Goal: Information Seeking & Learning: Learn about a topic

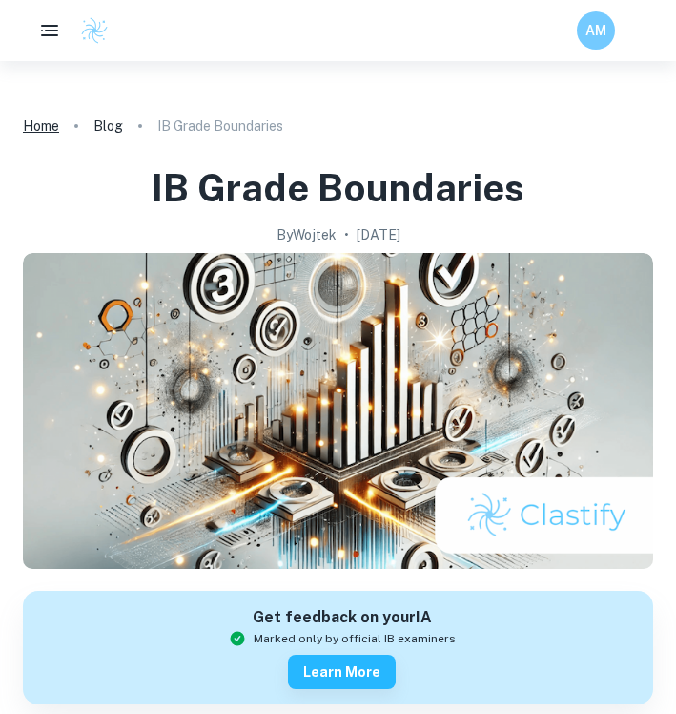
click at [24, 127] on link "Home" at bounding box center [41, 126] width 36 height 27
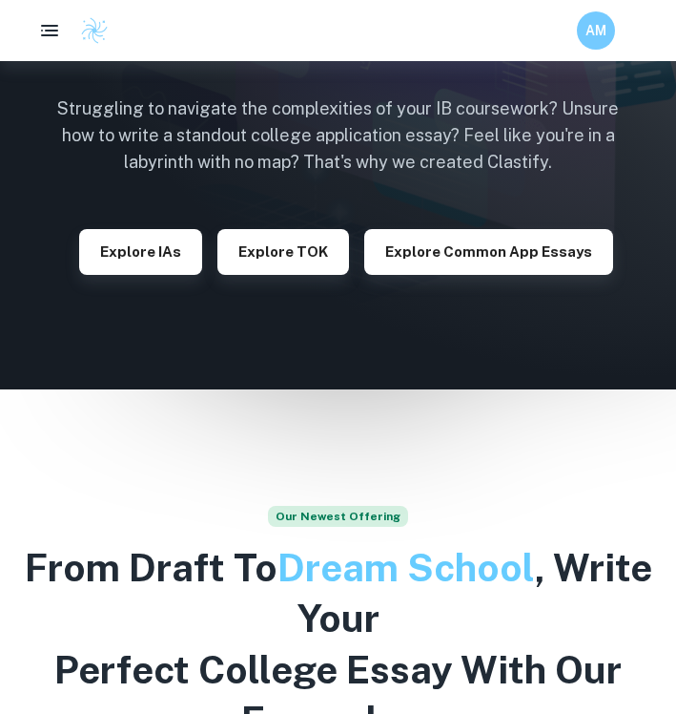
scroll to position [219, 0]
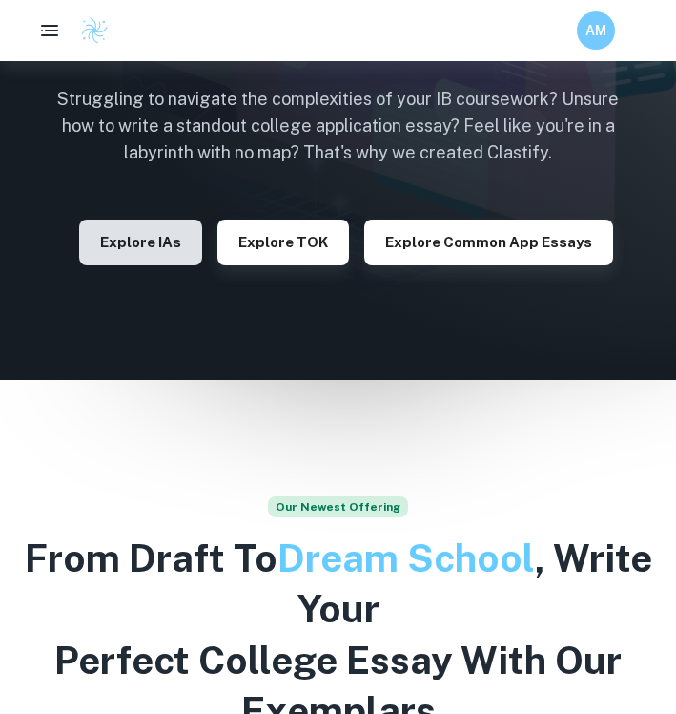
click at [106, 220] on button "Explore IAs" at bounding box center [140, 242] width 123 height 46
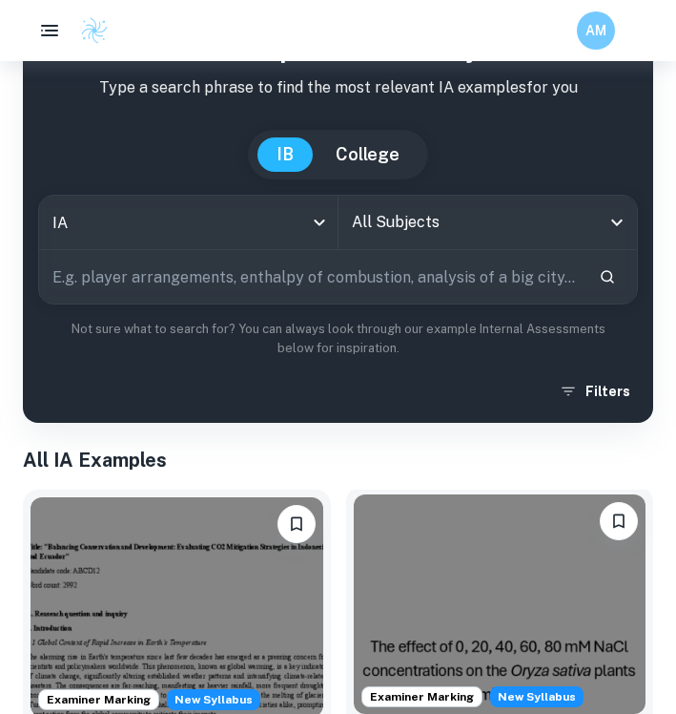
scroll to position [194, 0]
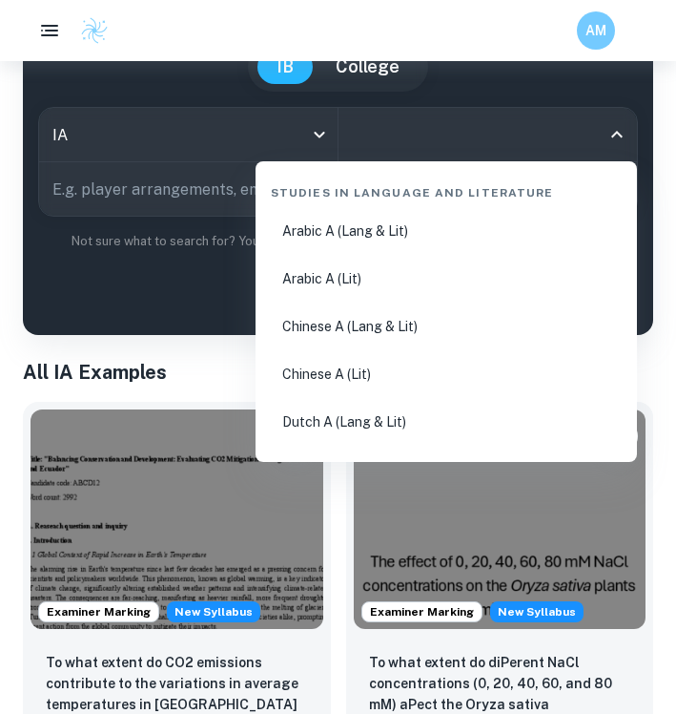
click at [439, 149] on input "All Subjects" at bounding box center [474, 134] width 254 height 36
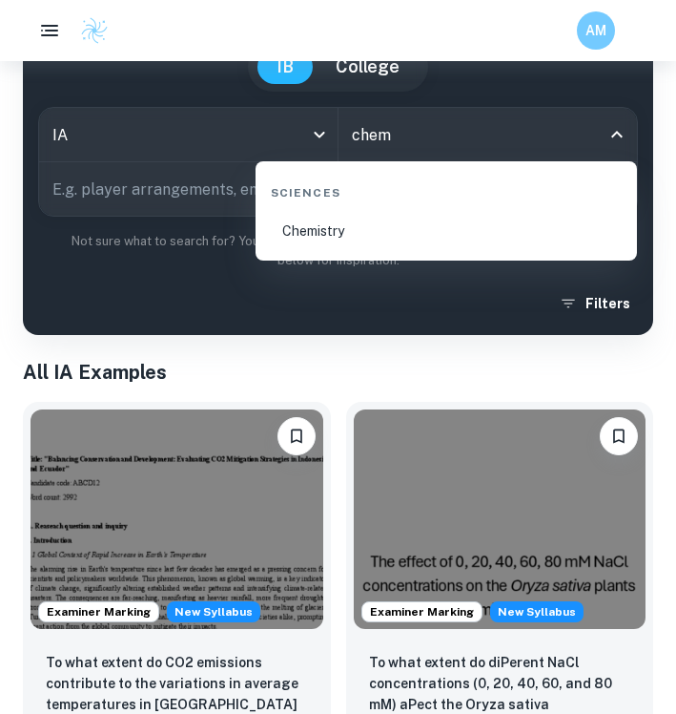
click at [389, 228] on li "Chemistry" at bounding box center [446, 231] width 366 height 44
type input "Chemistry"
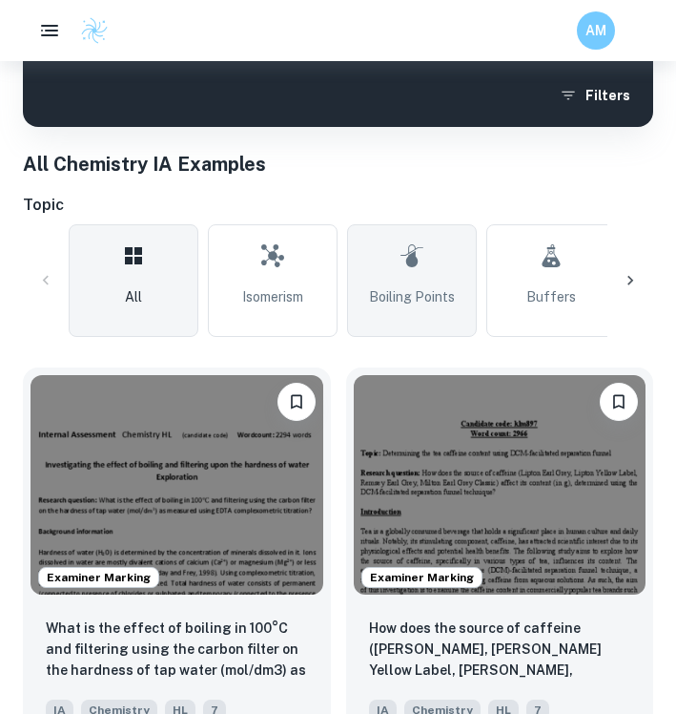
scroll to position [406, 0]
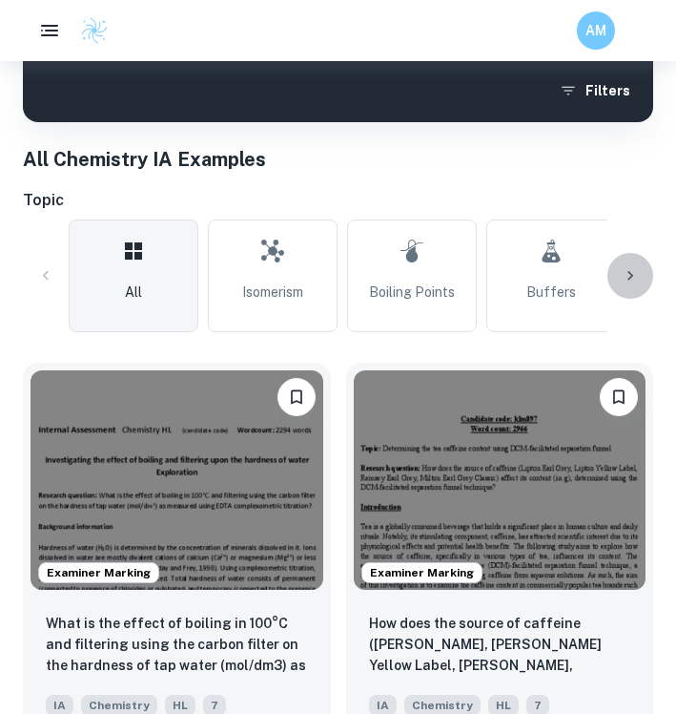
click at [646, 267] on div at bounding box center [631, 276] width 46 height 46
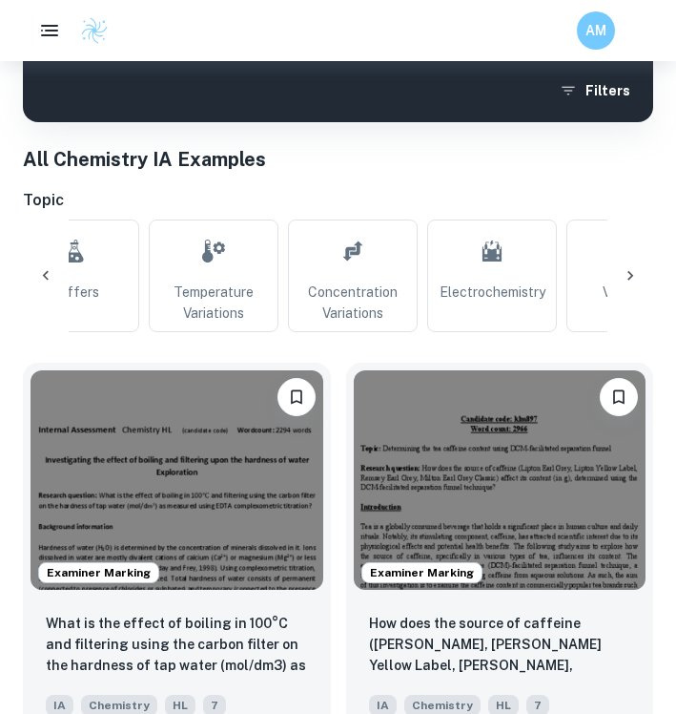
scroll to position [0, 511]
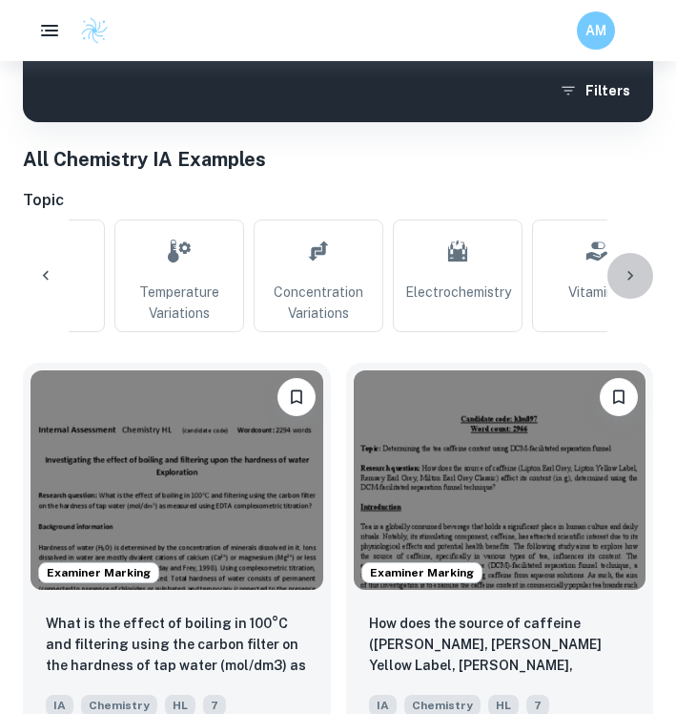
click at [635, 270] on icon at bounding box center [630, 275] width 19 height 19
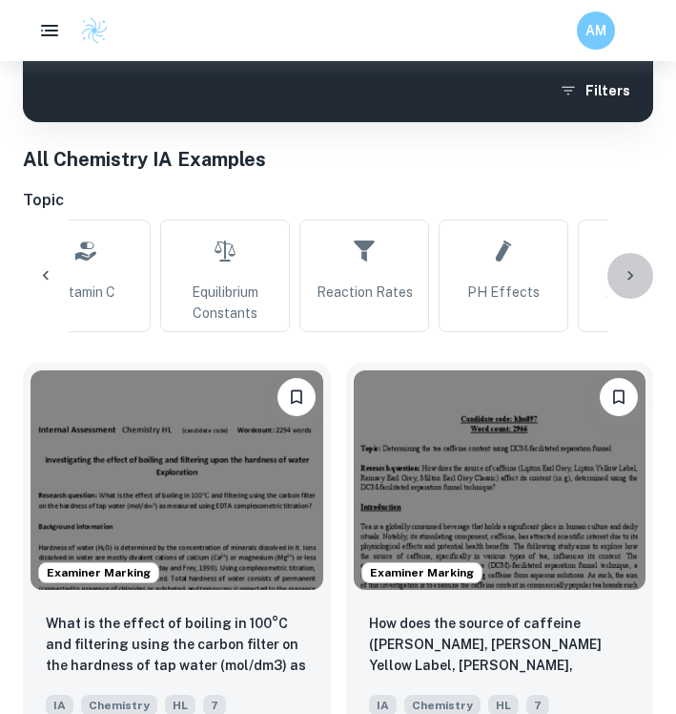
click at [635, 271] on icon at bounding box center [630, 275] width 19 height 19
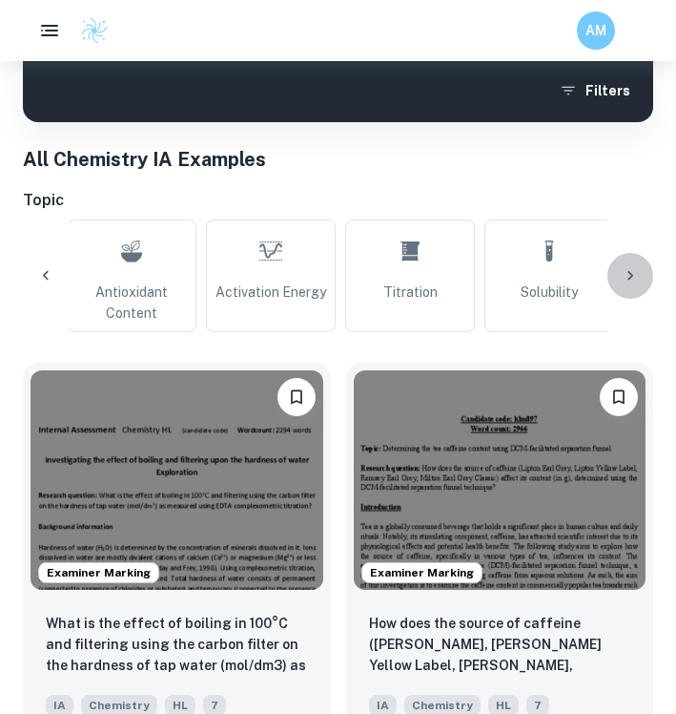
click at [635, 271] on icon at bounding box center [630, 275] width 19 height 19
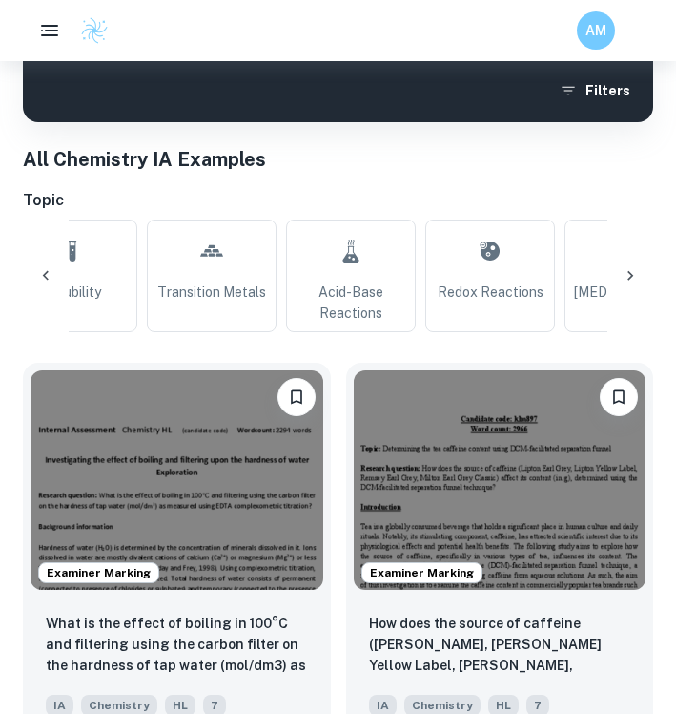
scroll to position [0, 2045]
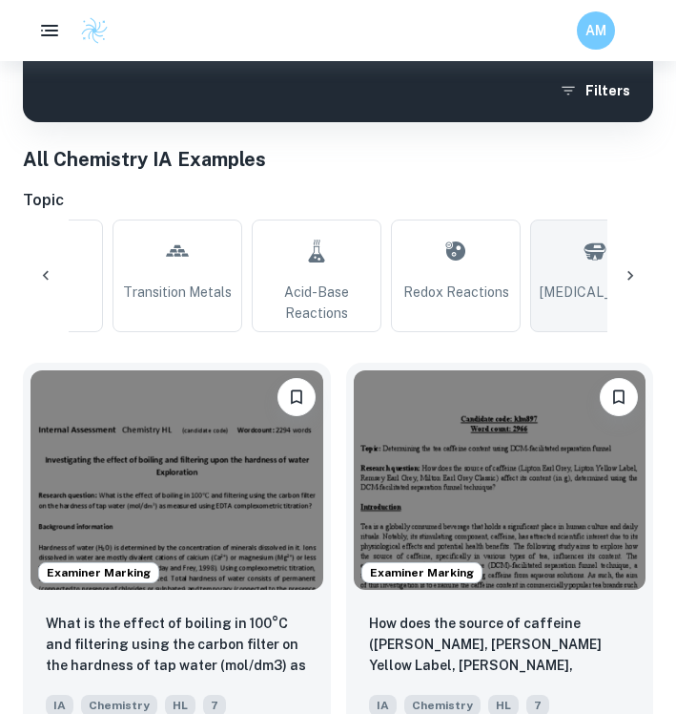
click at [583, 275] on link "Spectrophotometry" at bounding box center [595, 275] width 130 height 113
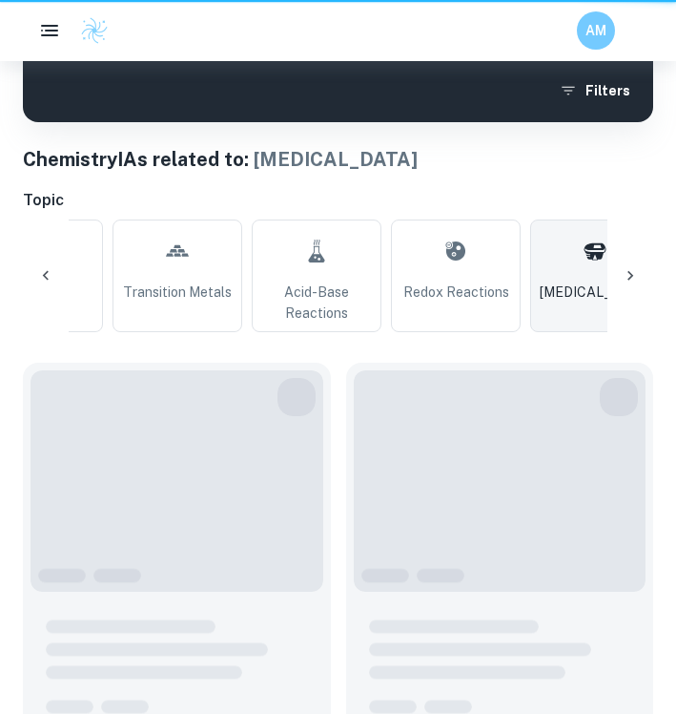
type input "Spectrophotometry"
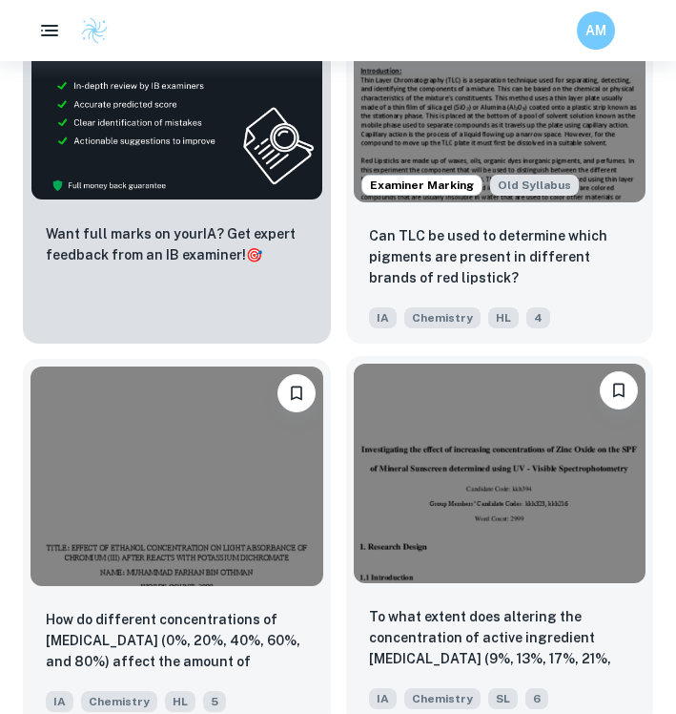
scroll to position [1184, 0]
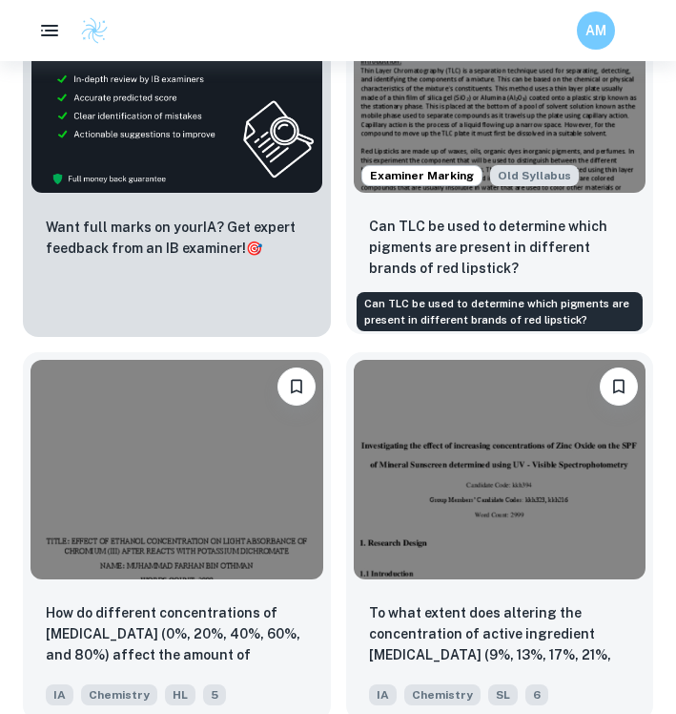
click at [546, 244] on p "Can TLC be used to determine which pigments are present in different brands of …" at bounding box center [500, 247] width 262 height 63
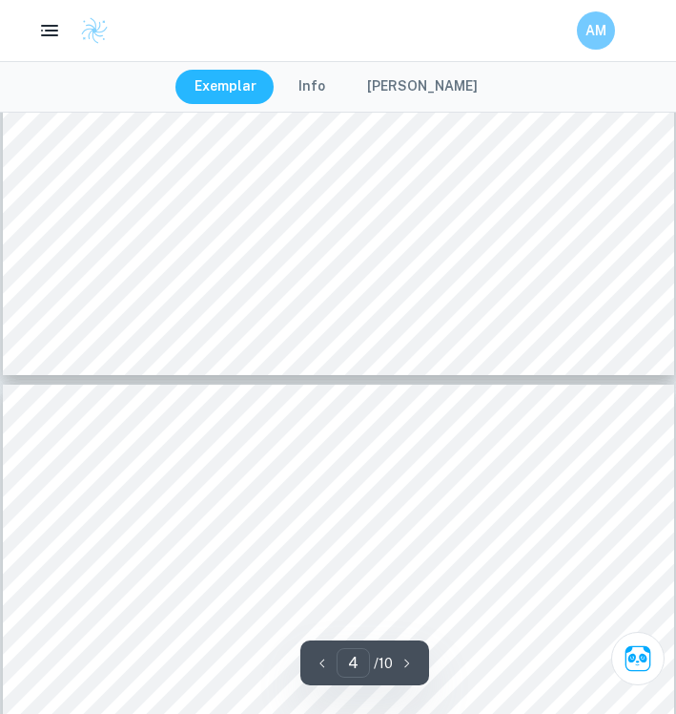
scroll to position [3804, 0]
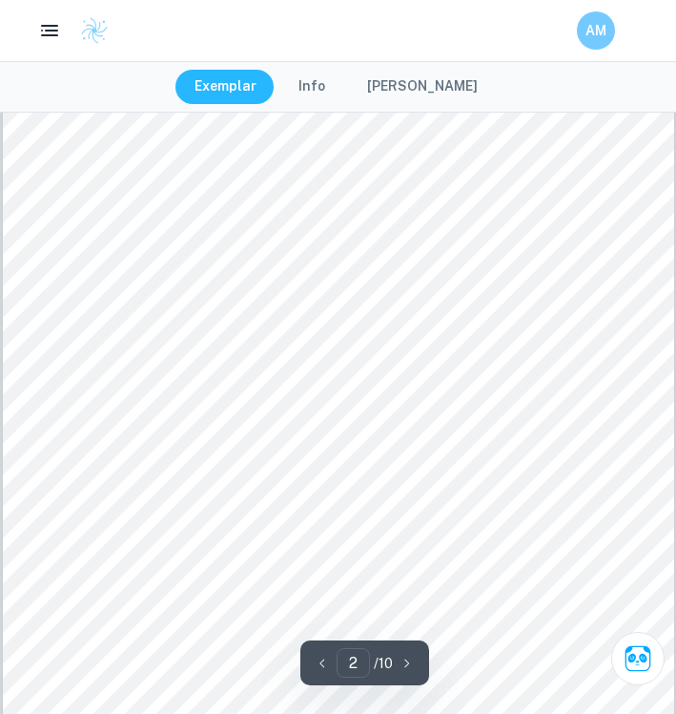
type input "1"
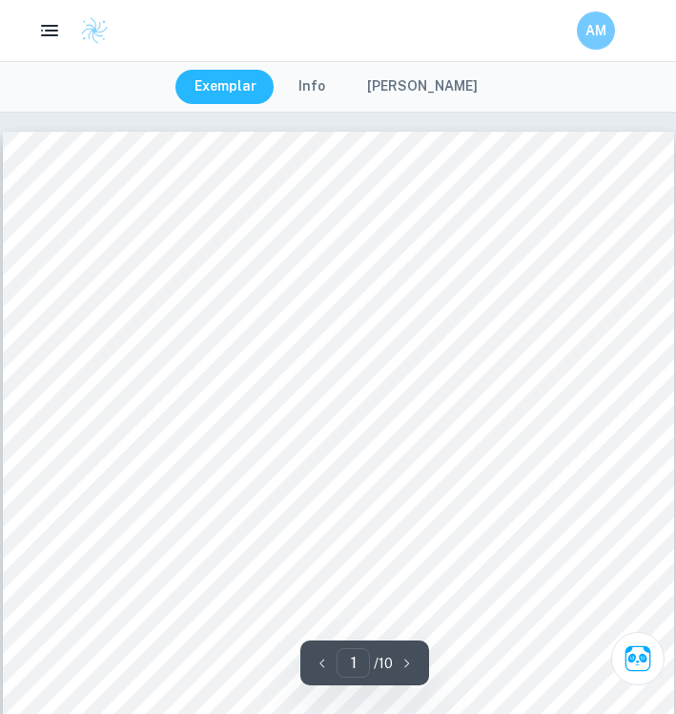
scroll to position [0, 0]
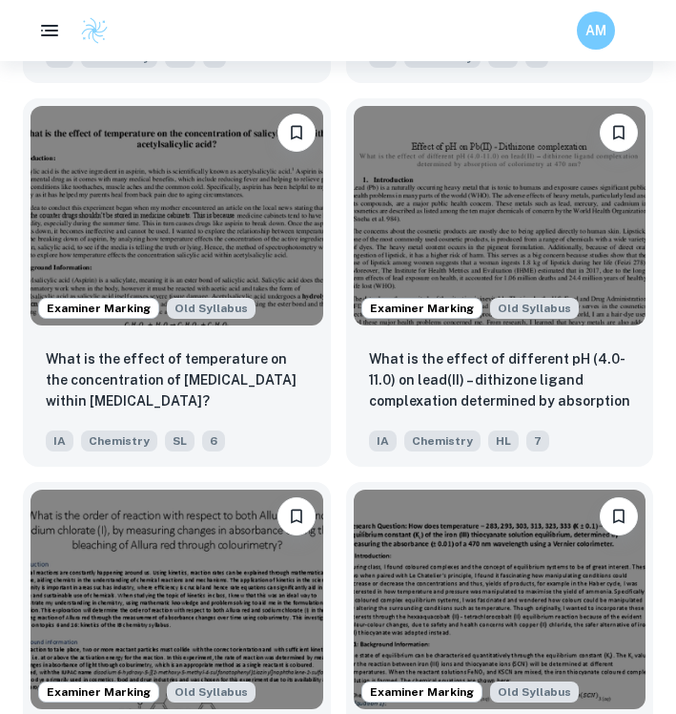
scroll to position [2589, 0]
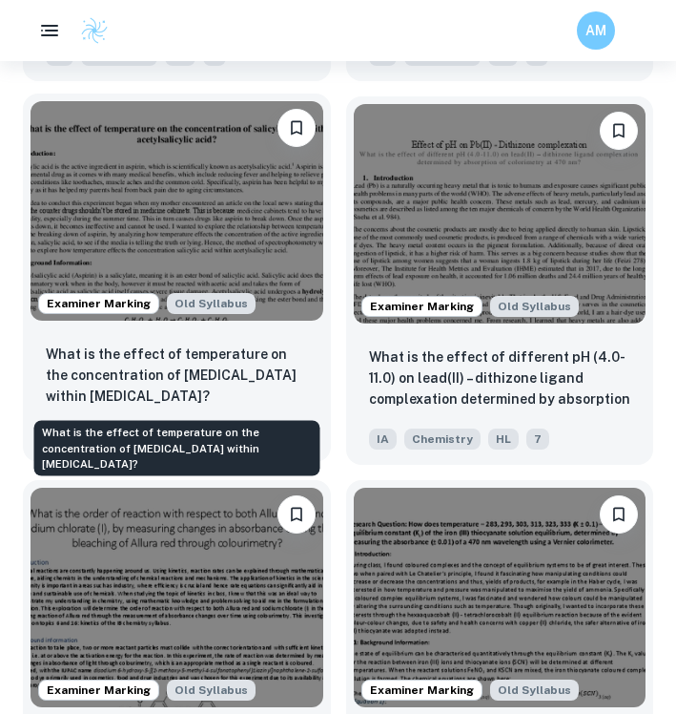
click at [253, 388] on p "What is the effect of temperature on the concentration of salicylic acid within…" at bounding box center [177, 374] width 262 height 63
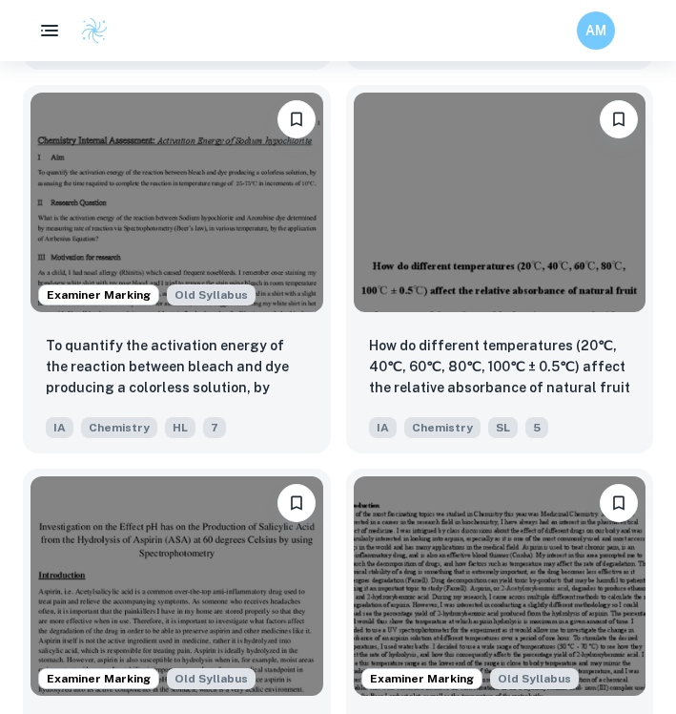
scroll to position [3345, 0]
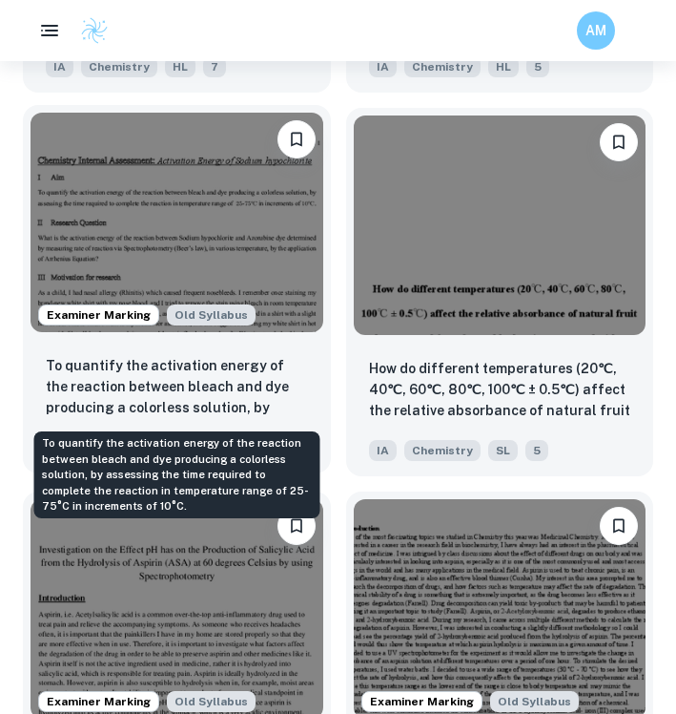
click at [293, 409] on p "To quantify the activation energy of the reaction between bleach and dye produc…" at bounding box center [177, 387] width 262 height 65
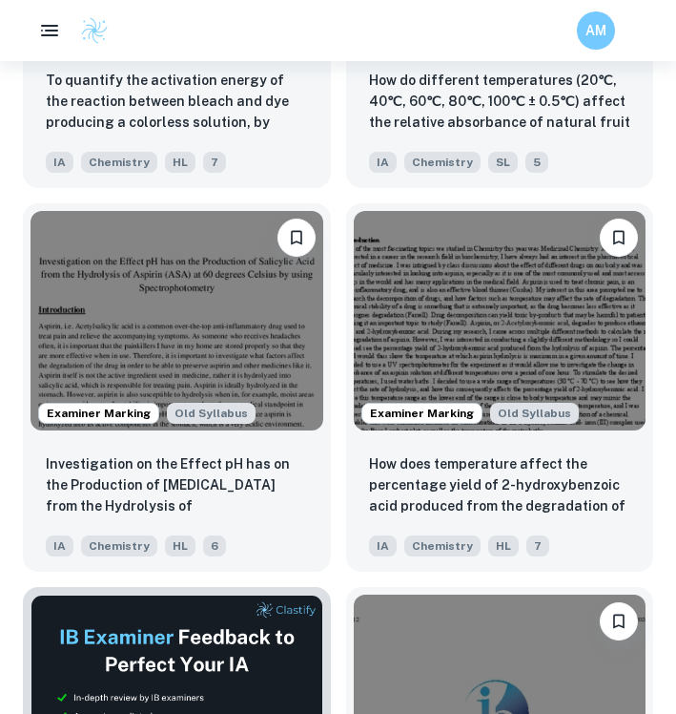
scroll to position [3634, 0]
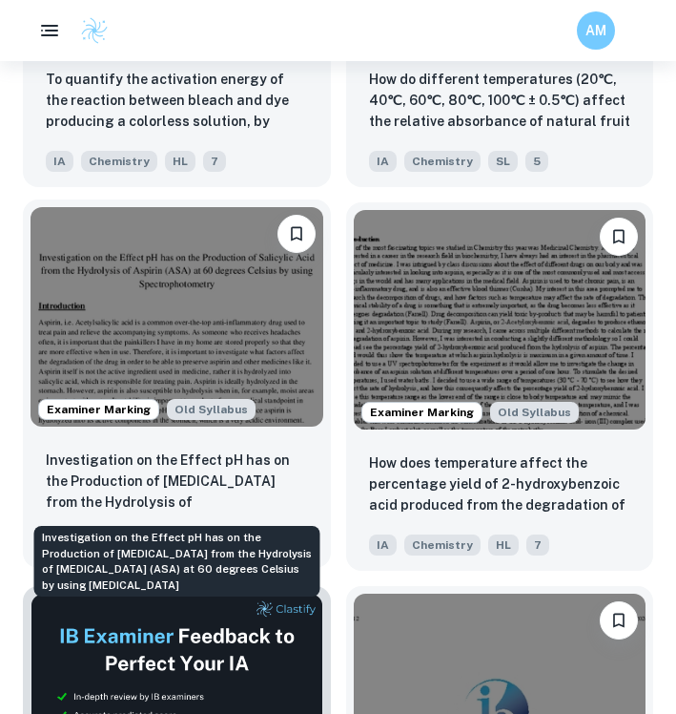
click at [296, 490] on p "Investigation on the Effect pH has on the Production of Salicylic Acid from the…" at bounding box center [177, 481] width 262 height 65
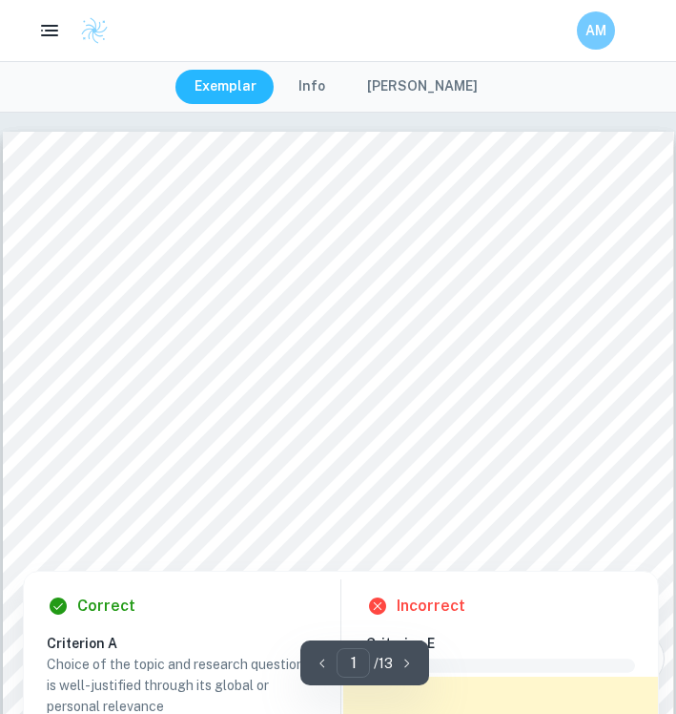
click at [258, 399] on div at bounding box center [328, 397] width 488 height 22
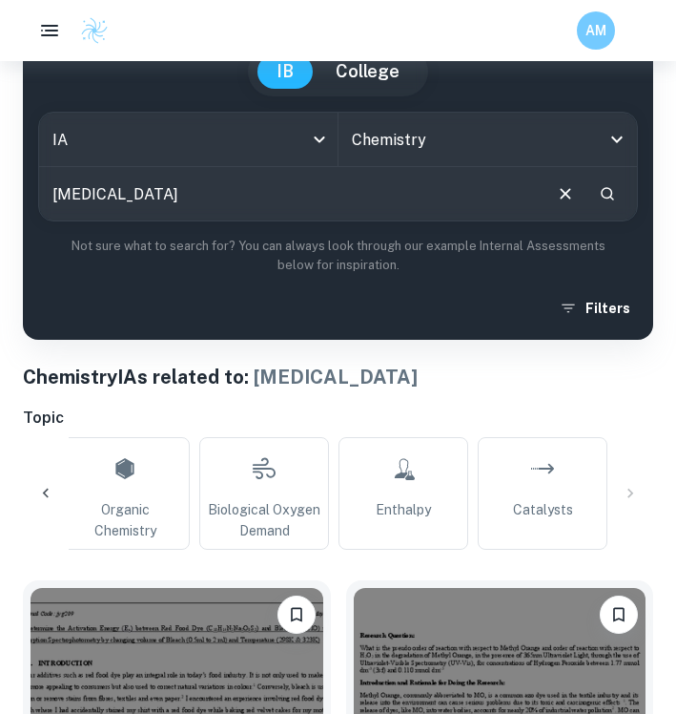
scroll to position [0, 2655]
click at [338, 210] on input "Spectrophotometry" at bounding box center [289, 193] width 501 height 53
type input "Spectrometry"
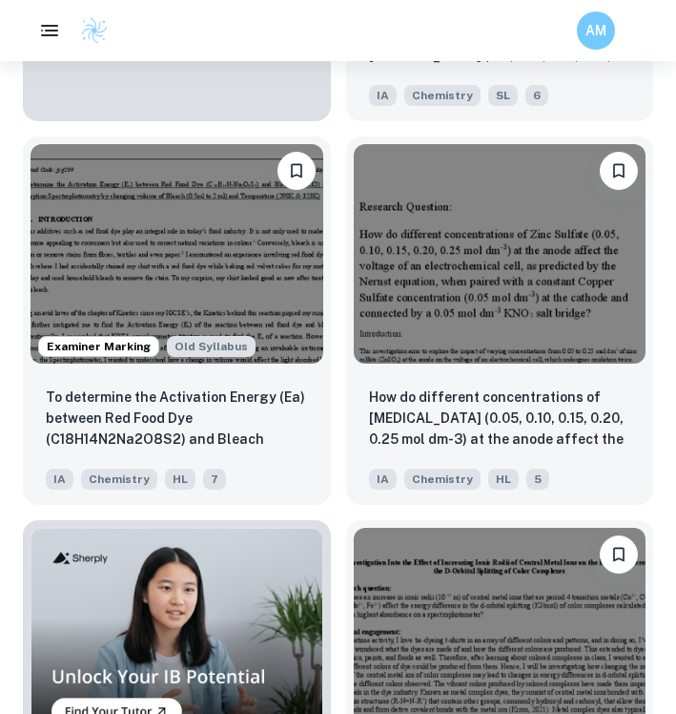
scroll to position [1400, 0]
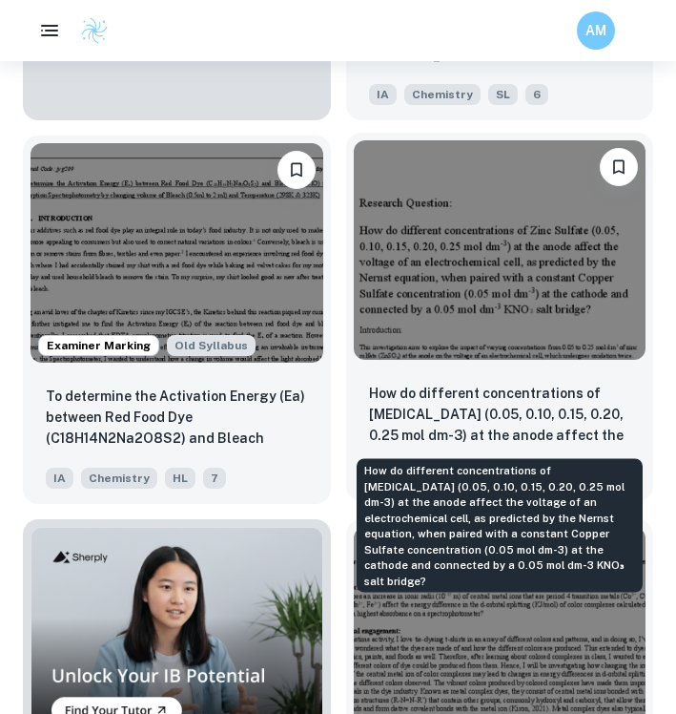
click at [476, 412] on p "How do different concentrations of Zinc Sulfate (0.05, 0.10, 0.15, 0.20, 0.25 m…" at bounding box center [500, 415] width 262 height 65
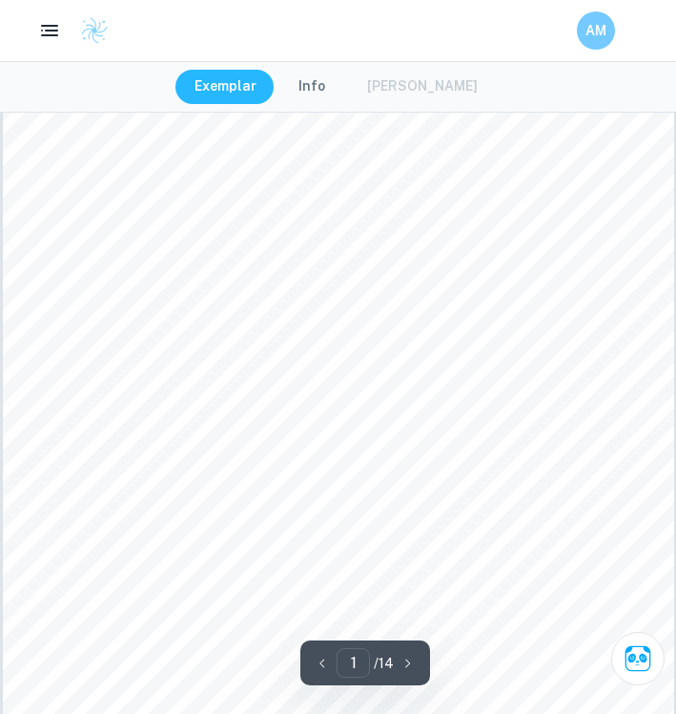
scroll to position [69, 0]
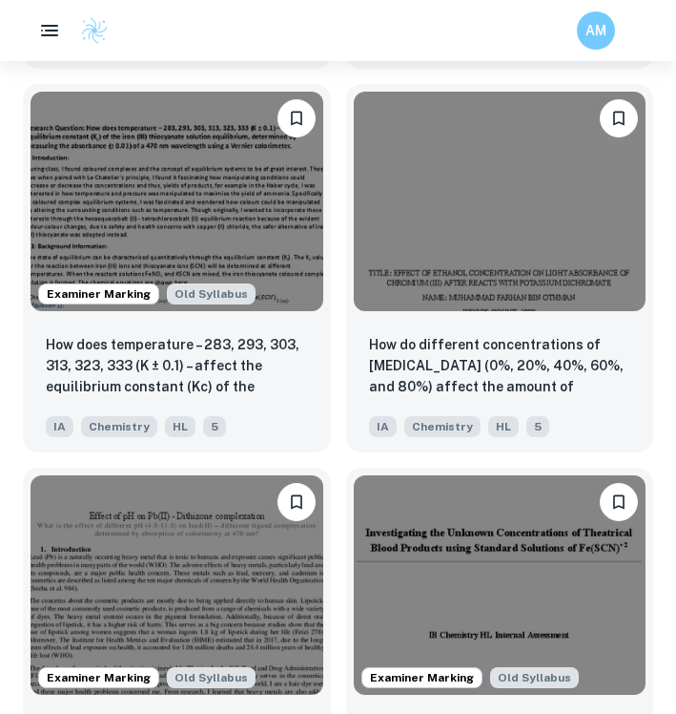
scroll to position [2606, 0]
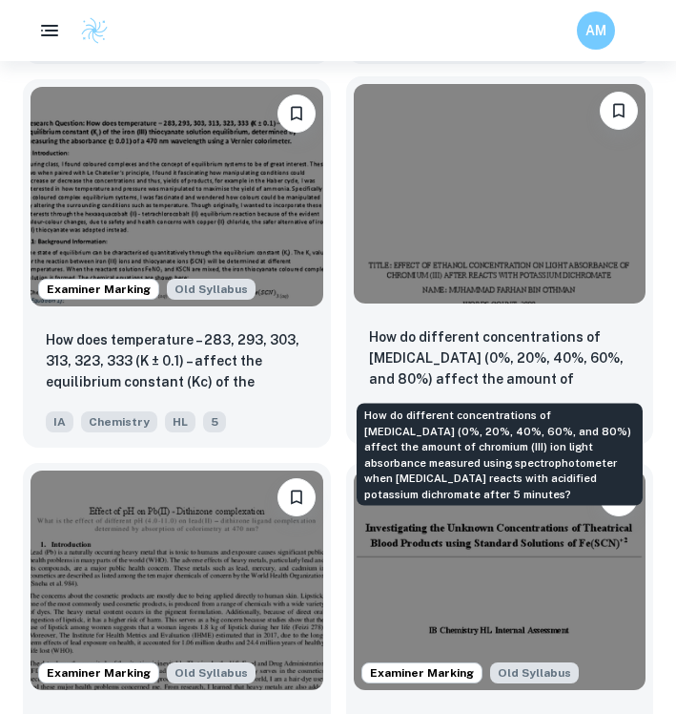
click at [528, 329] on p "How do different concentrations of ethanol (0%, 20%, 40%, 60%, and 80%) affect …" at bounding box center [500, 358] width 262 height 65
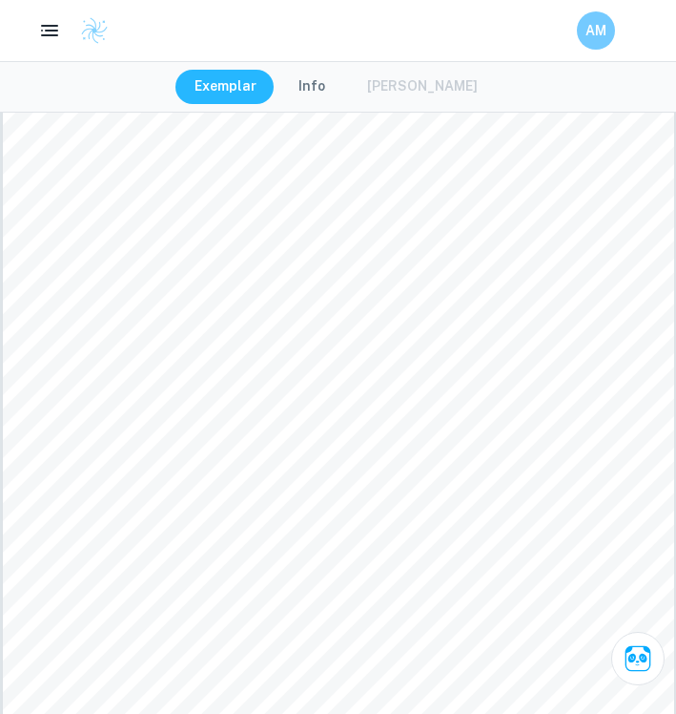
scroll to position [1927, 1]
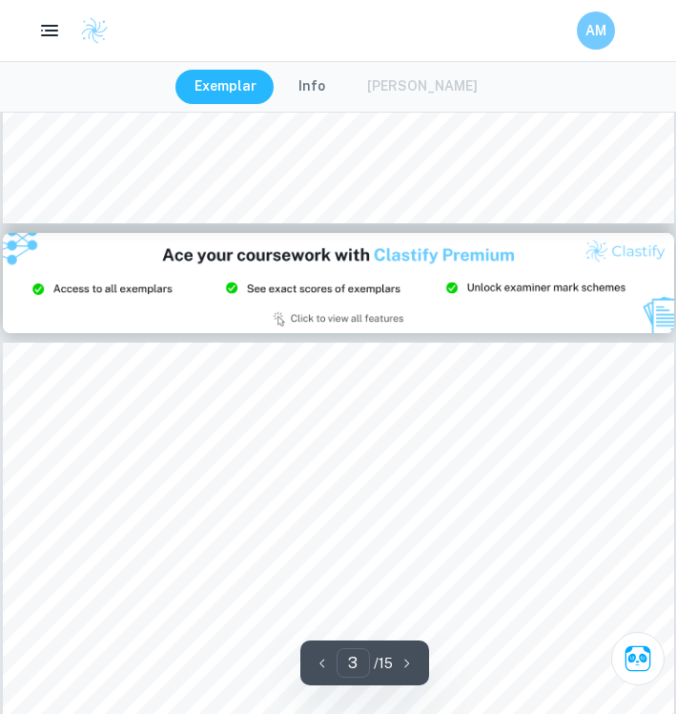
type input "2"
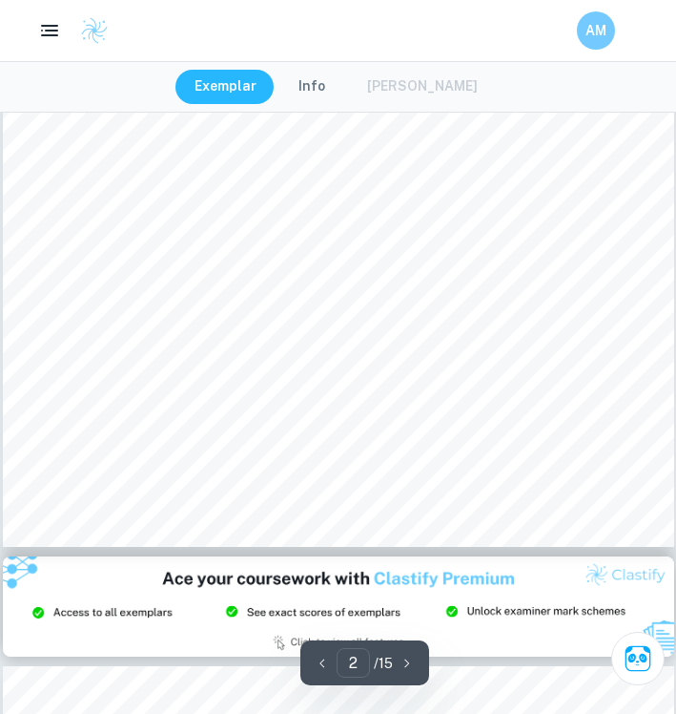
scroll to position [1450, 0]
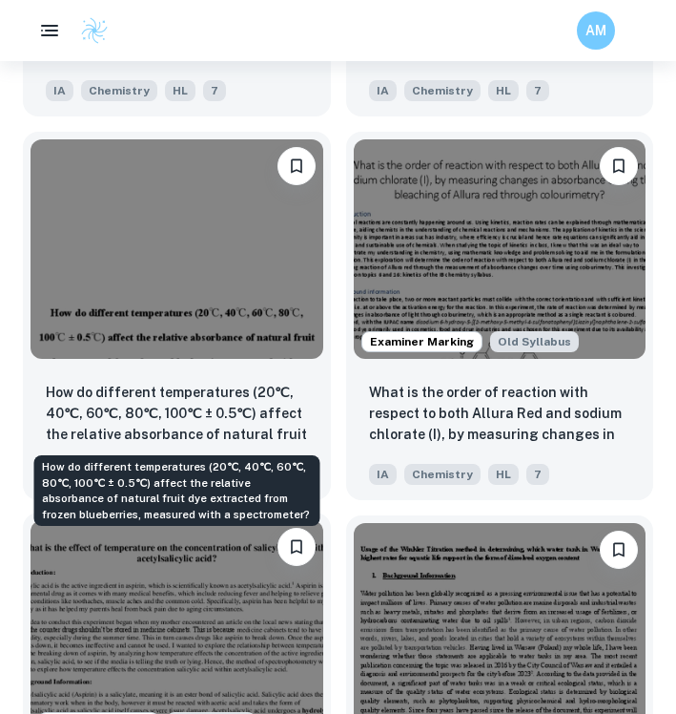
scroll to position [3329, 0]
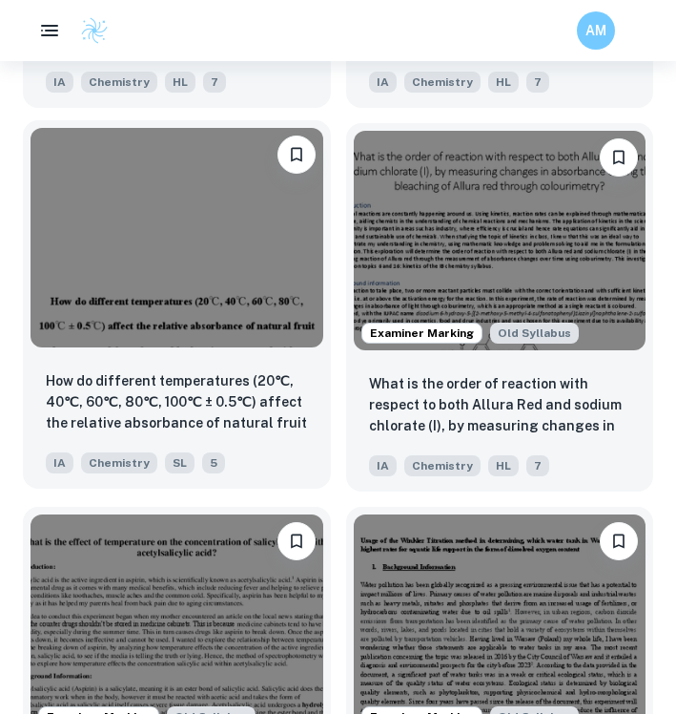
click at [280, 454] on div "IA Chemistry SL 5" at bounding box center [169, 458] width 262 height 31
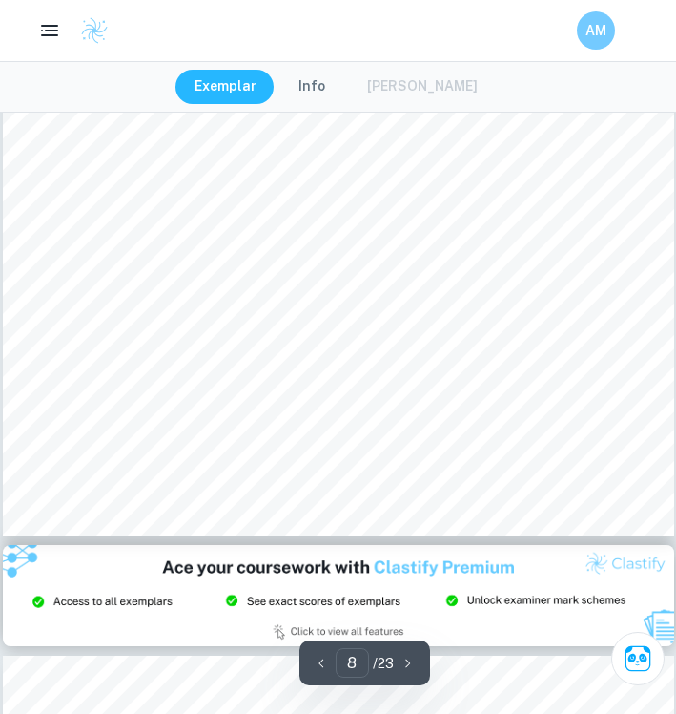
scroll to position [6834, 0]
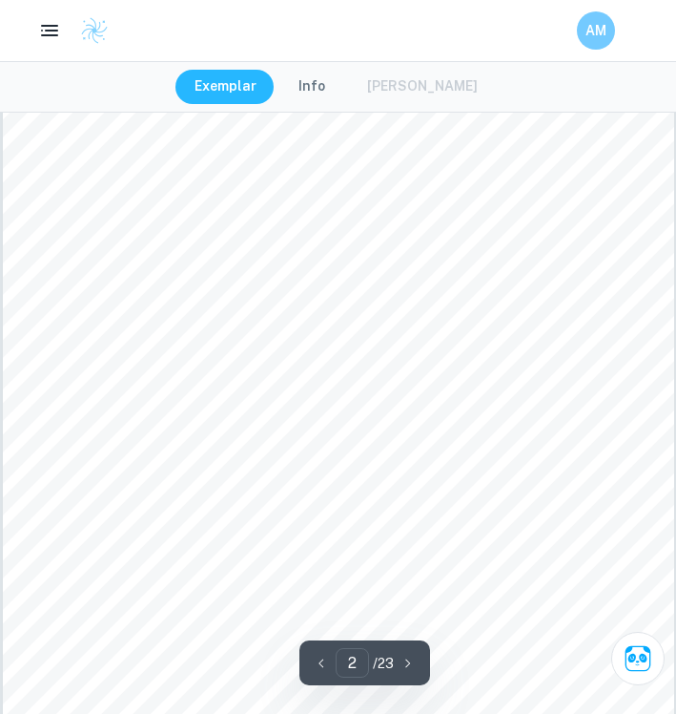
type input "1"
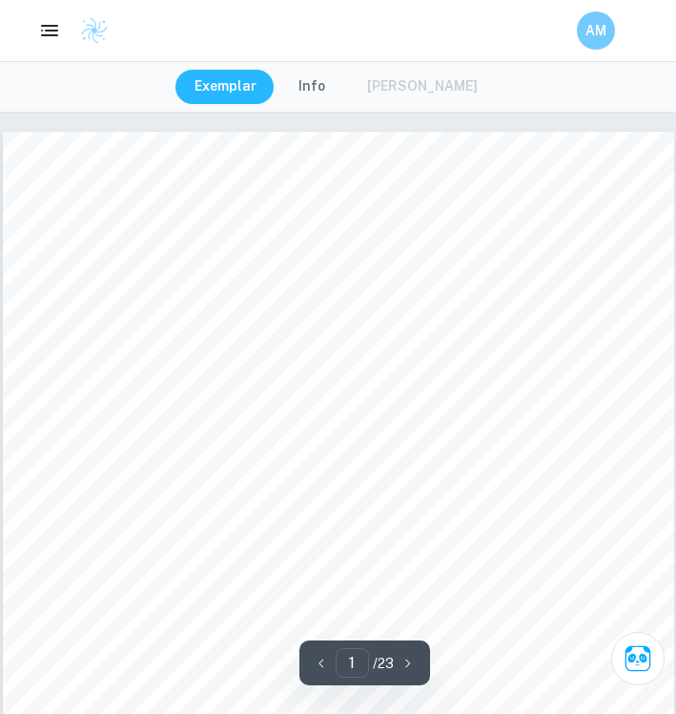
scroll to position [0, 0]
